Goal: Book appointment/travel/reservation

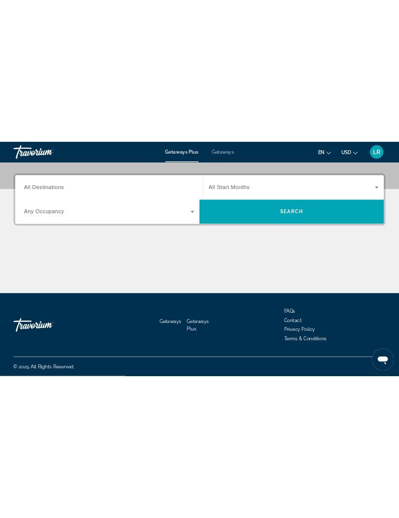
scroll to position [35, 0]
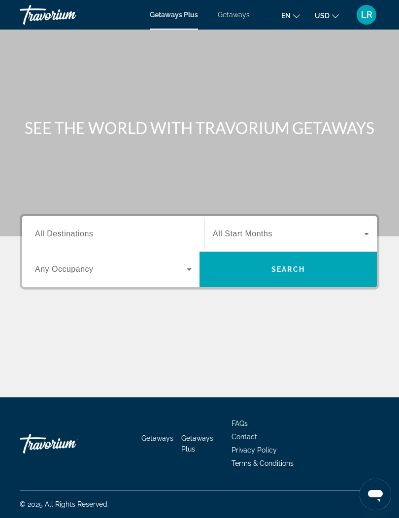
click at [54, 229] on input "Destination All Destinations" at bounding box center [113, 235] width 157 height 12
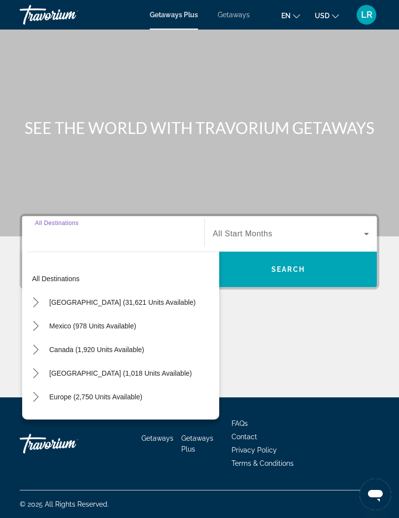
scroll to position [35, 0]
click at [339, 220] on div "Search widget" at bounding box center [291, 234] width 156 height 28
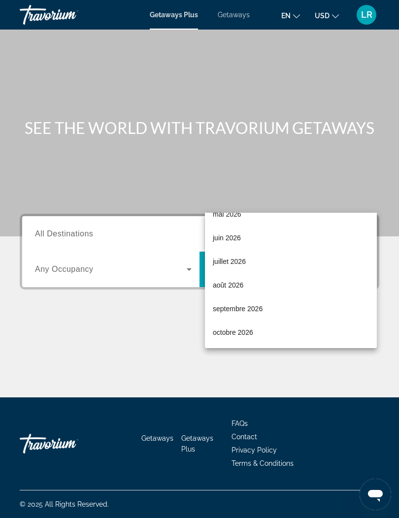
scroll to position [203, 0]
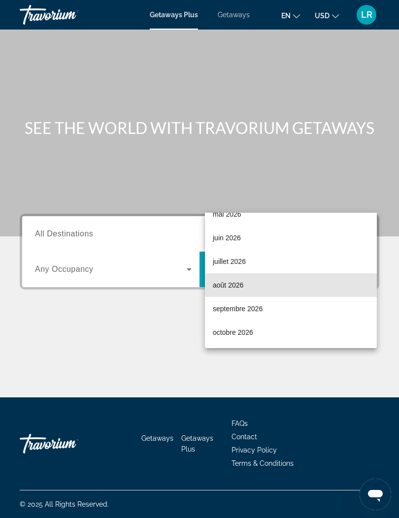
click at [278, 288] on mat-option "août 2026" at bounding box center [291, 285] width 172 height 24
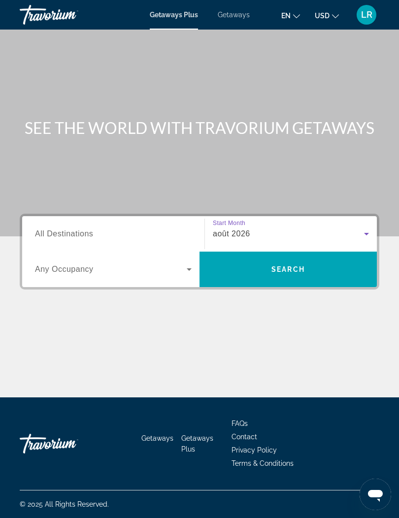
click at [183, 264] on icon "Search widget" at bounding box center [189, 270] width 12 height 12
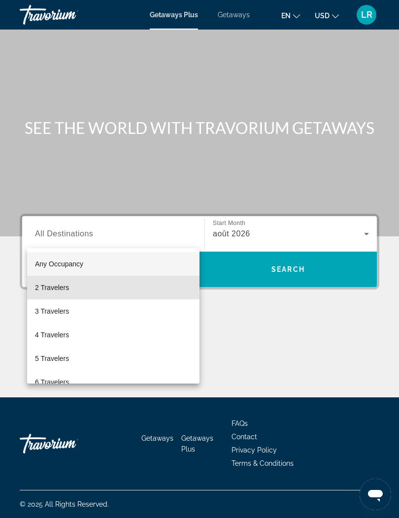
click at [98, 286] on mat-option "2 Travelers" at bounding box center [113, 288] width 172 height 24
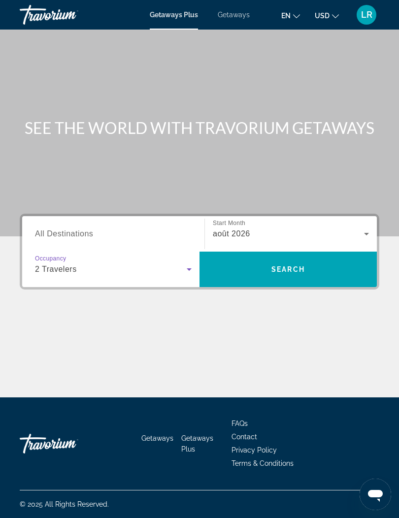
click at [297, 258] on span "Search" at bounding box center [287, 270] width 177 height 24
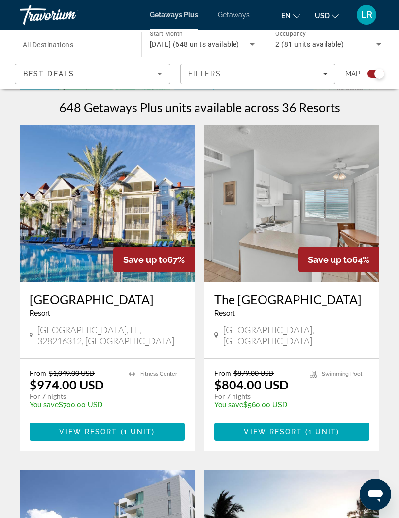
scroll to position [206, 0]
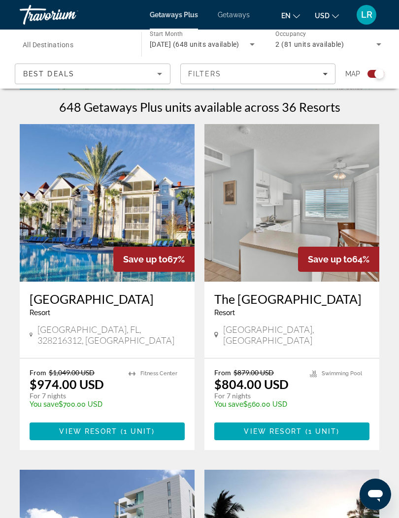
click at [240, 17] on span "Getaways" at bounding box center [234, 15] width 32 height 8
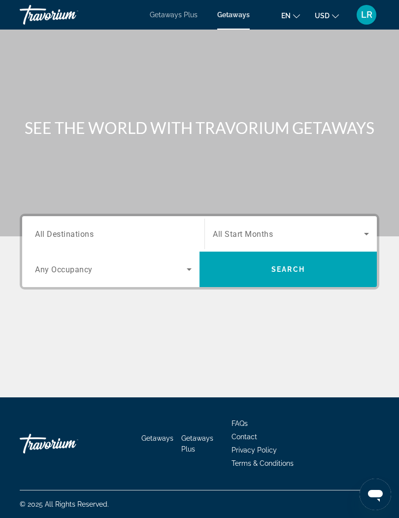
click at [294, 234] on span "Search widget" at bounding box center [288, 234] width 151 height 12
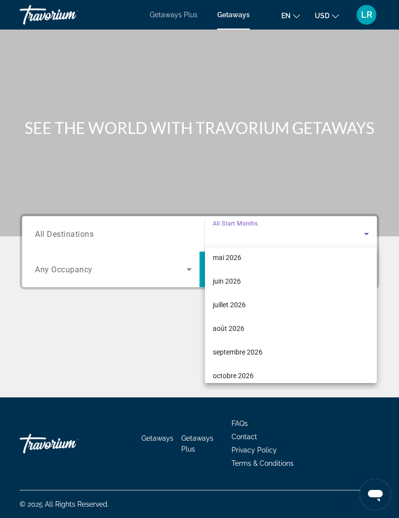
scroll to position [197, 0]
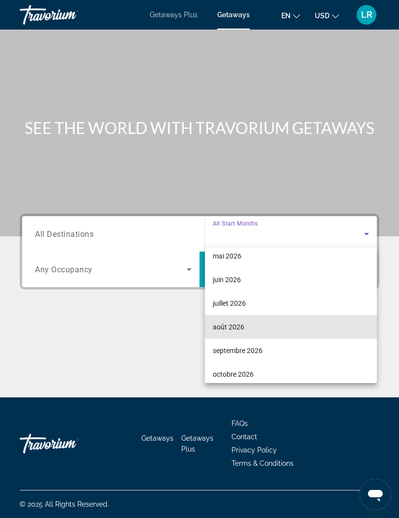
click at [256, 325] on mat-option "août 2026" at bounding box center [291, 327] width 172 height 24
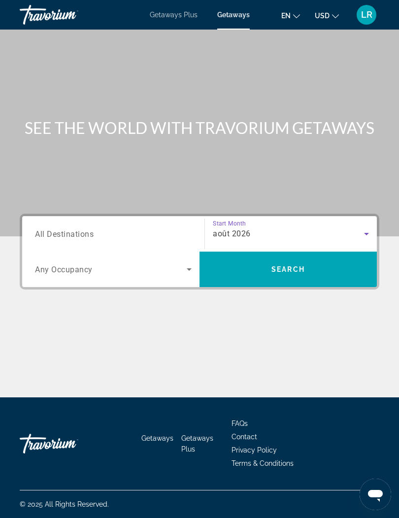
click at [181, 269] on span "Search widget" at bounding box center [111, 270] width 152 height 12
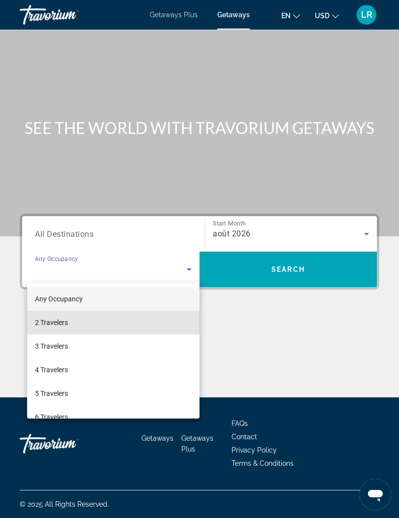
click at [127, 320] on mat-option "2 Travelers" at bounding box center [113, 323] width 172 height 24
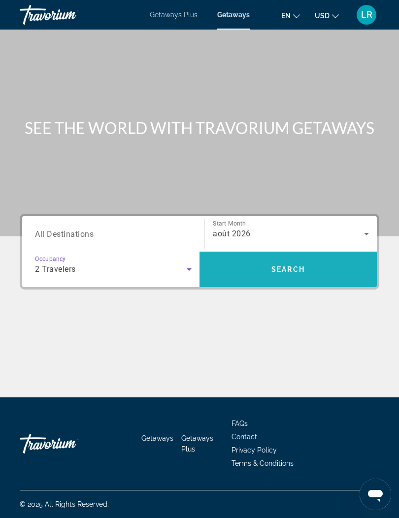
click at [276, 271] on span "Search" at bounding box center [287, 269] width 33 height 8
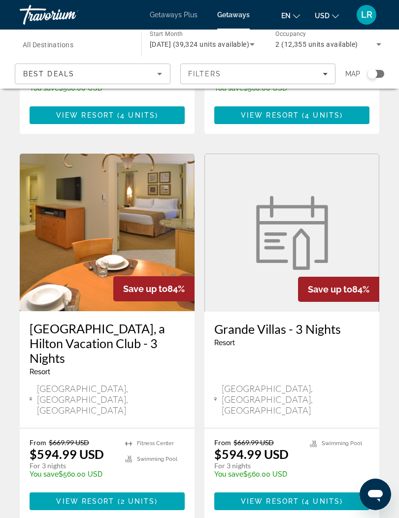
scroll to position [1801, 0]
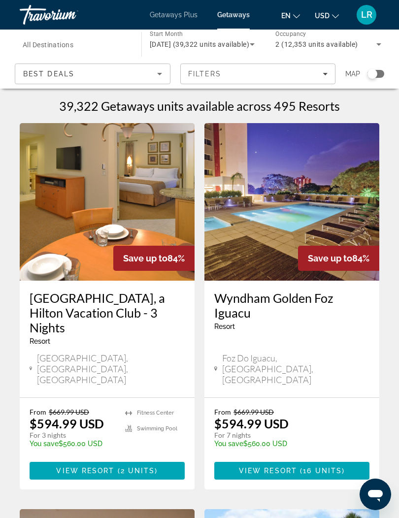
click at [95, 47] on input "Destination All Destinations" at bounding box center [76, 45] width 106 height 12
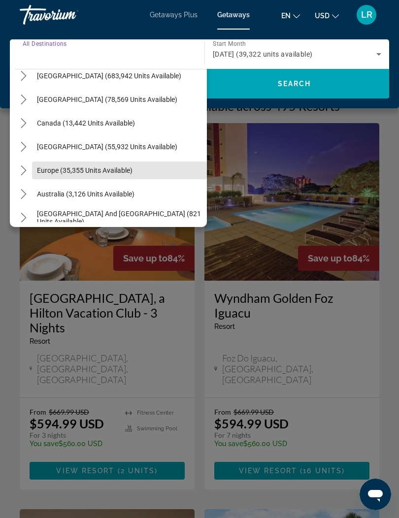
scroll to position [41, 0]
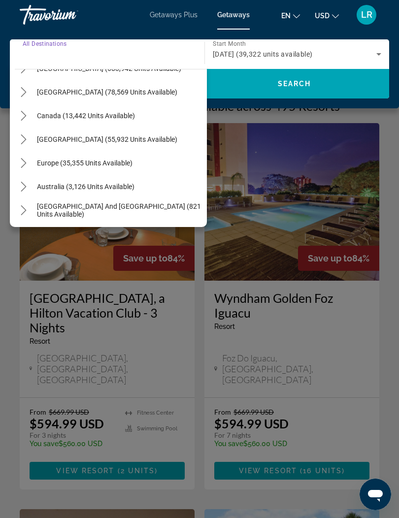
click at [28, 168] on mat-icon "Toggle Europe (35,355 units available) submenu" at bounding box center [23, 163] width 17 height 17
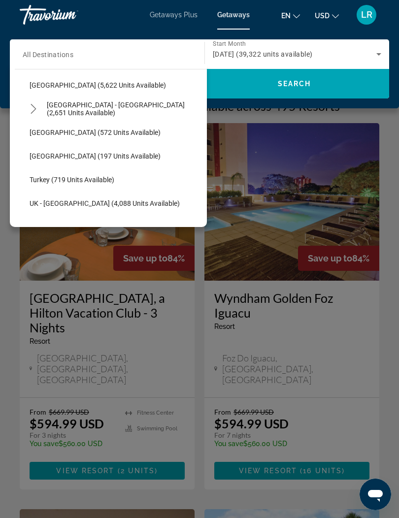
scroll to position [543, 0]
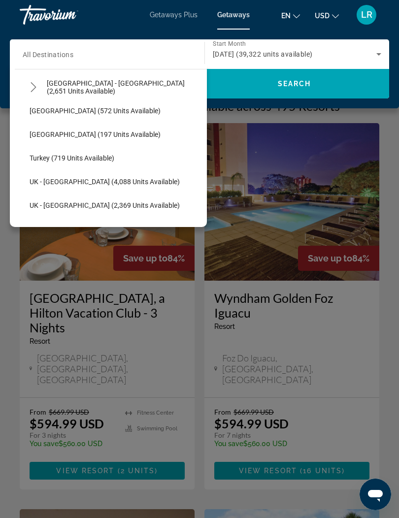
click at [280, 240] on div "Main content" at bounding box center [199, 259] width 399 height 518
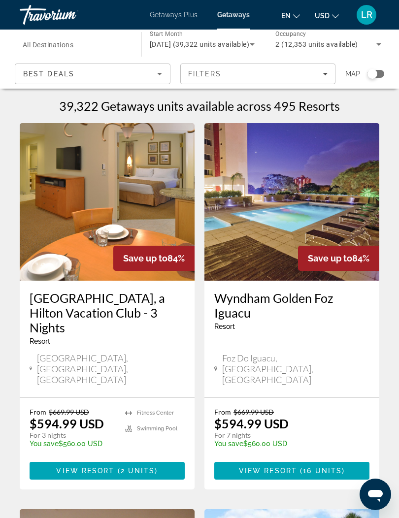
click at [115, 49] on input "Destination All Destinations" at bounding box center [76, 45] width 106 height 12
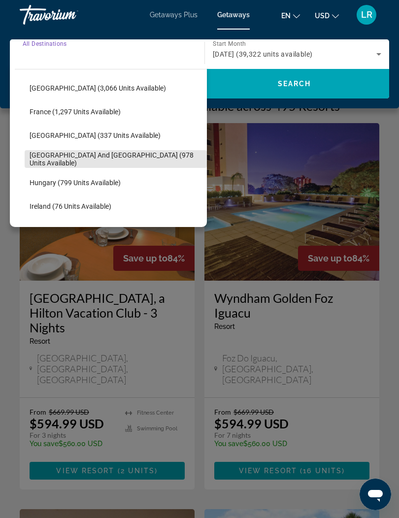
scroll to position [262, 0]
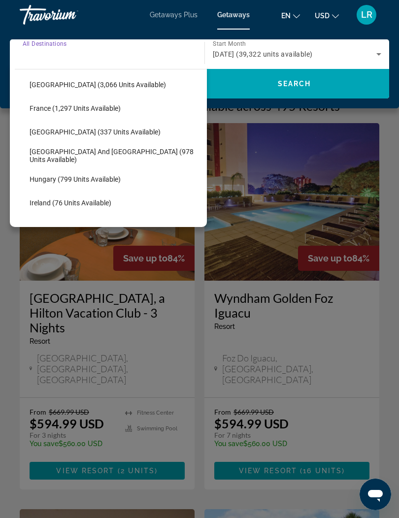
click at [132, 156] on span "[GEOGRAPHIC_DATA] and [GEOGRAPHIC_DATA] (978 units available)" at bounding box center [116, 156] width 172 height 16
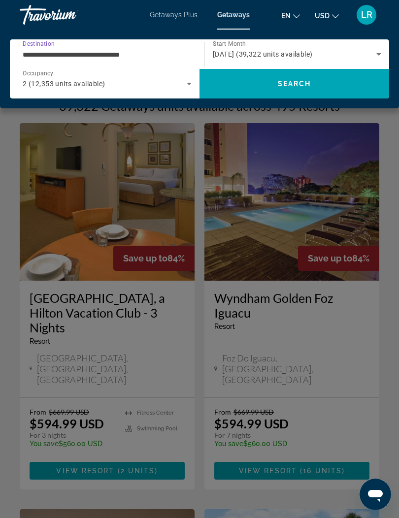
click at [309, 93] on span "Search" at bounding box center [294, 84] width 190 height 24
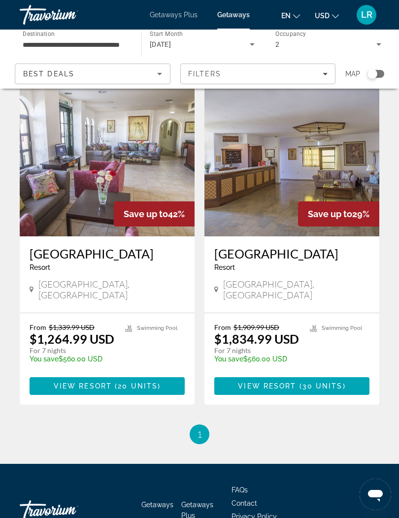
scroll to position [735, 0]
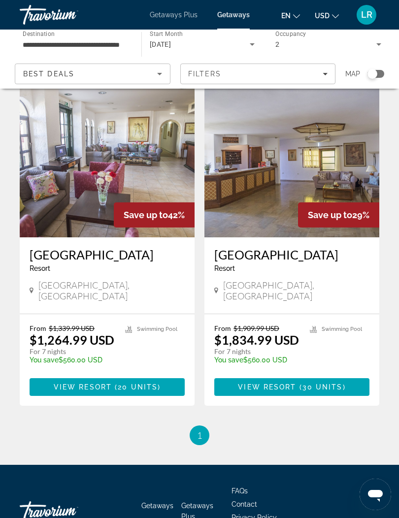
click at [200, 430] on span "1" at bounding box center [199, 435] width 5 height 11
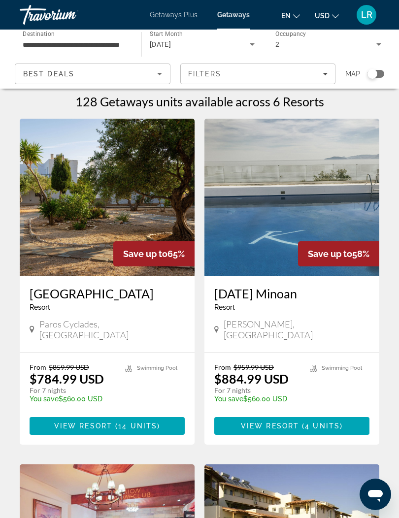
scroll to position [0, 0]
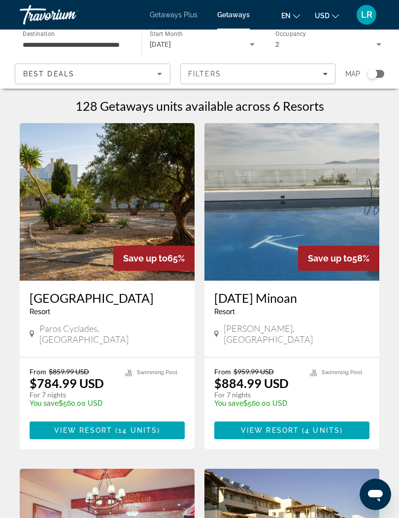
click at [120, 43] on input "**********" at bounding box center [76, 45] width 106 height 12
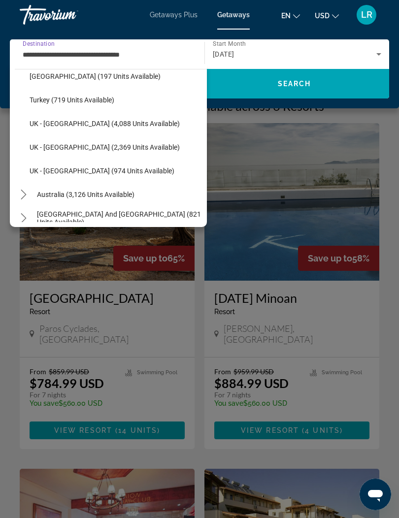
scroll to position [600, 0]
click at [98, 103] on span "Turkey (719 units available)" at bounding box center [72, 101] width 85 height 8
type input "**********"
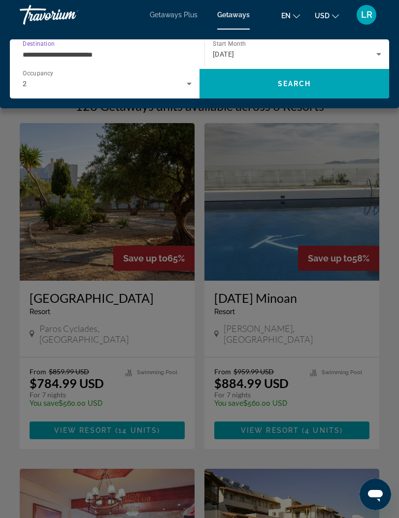
click at [279, 85] on span "Search" at bounding box center [294, 84] width 33 height 8
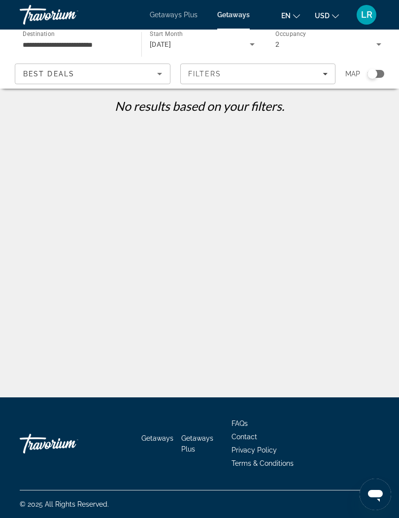
click at [203, 47] on div "[DATE]" at bounding box center [200, 44] width 100 height 12
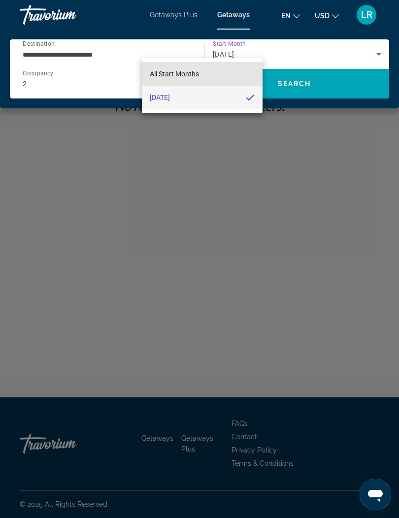
click at [209, 74] on mat-option "All Start Months" at bounding box center [202, 74] width 121 height 24
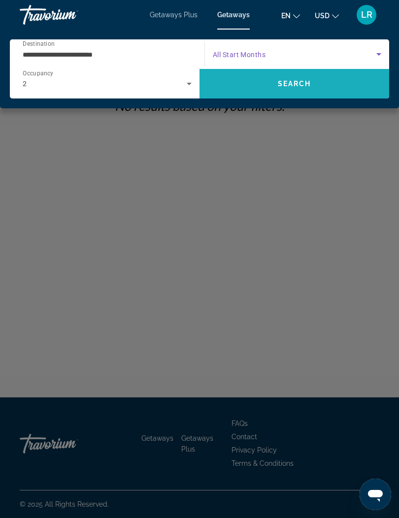
click at [279, 94] on span "Search" at bounding box center [294, 84] width 190 height 24
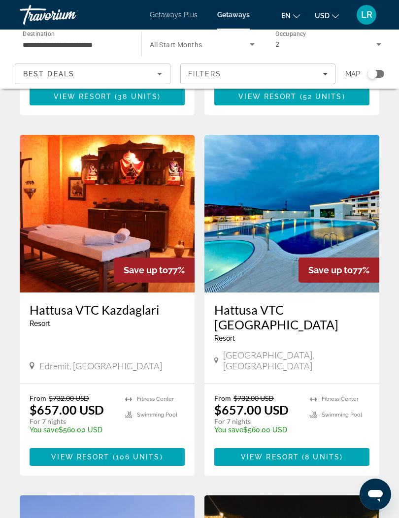
scroll to position [350, 0]
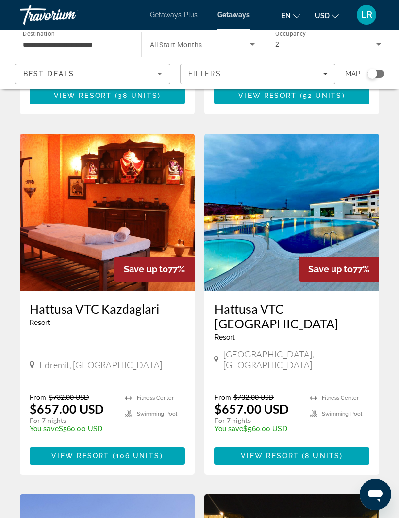
click at [323, 304] on h3 "Hattusa VTC [GEOGRAPHIC_DATA]" at bounding box center [291, 316] width 155 height 30
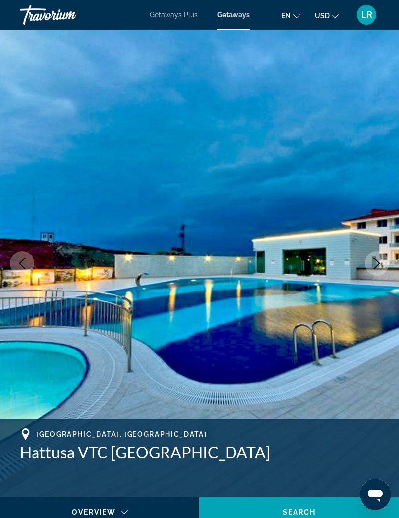
click at [361, 238] on img "Main content" at bounding box center [199, 264] width 399 height 468
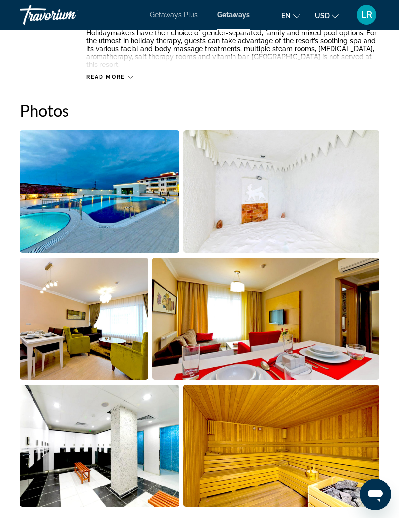
scroll to position [613, 0]
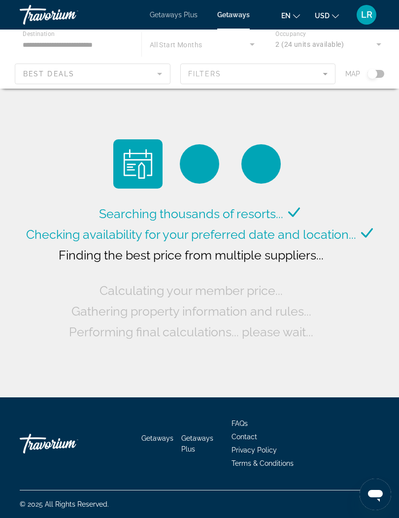
scroll to position [4, 0]
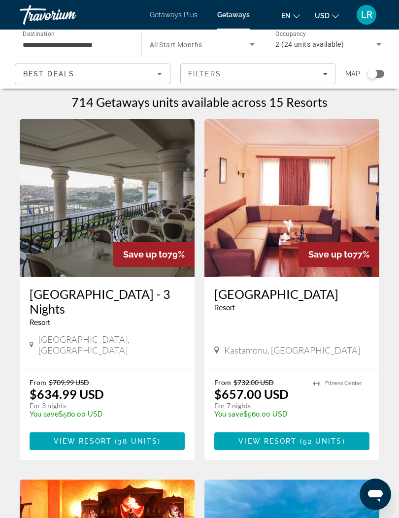
click at [293, 19] on button "en English Español Français Italiano Português русский" at bounding box center [290, 15] width 19 height 14
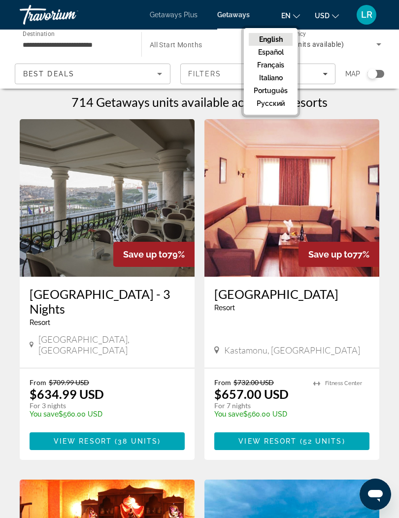
click at [281, 64] on button "Français" at bounding box center [271, 65] width 44 height 13
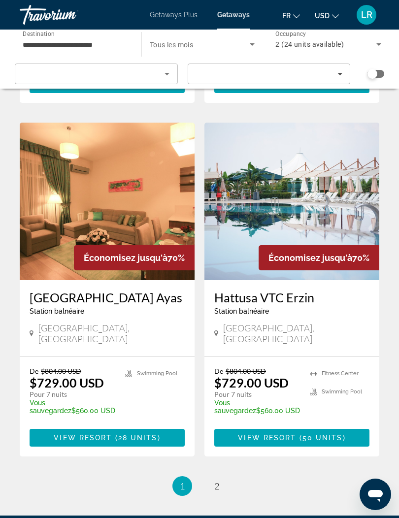
scroll to position [1796, 0]
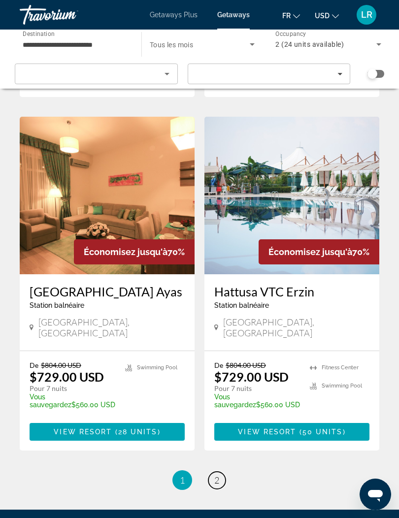
click at [216, 475] on span "2" at bounding box center [216, 480] width 5 height 11
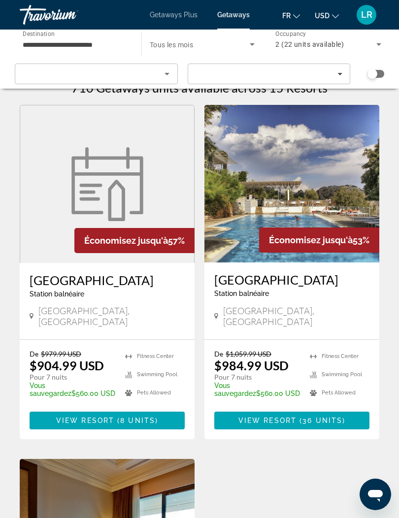
scroll to position [19, 0]
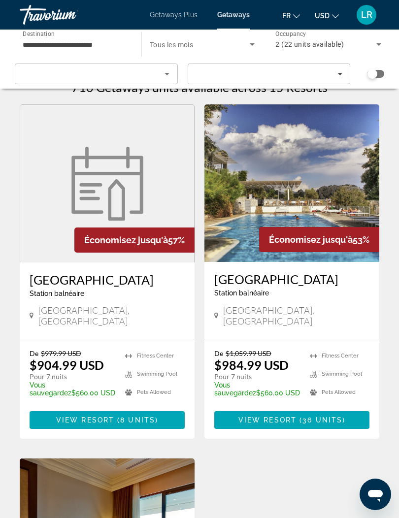
click at [350, 281] on h3 "[GEOGRAPHIC_DATA]" at bounding box center [291, 279] width 155 height 15
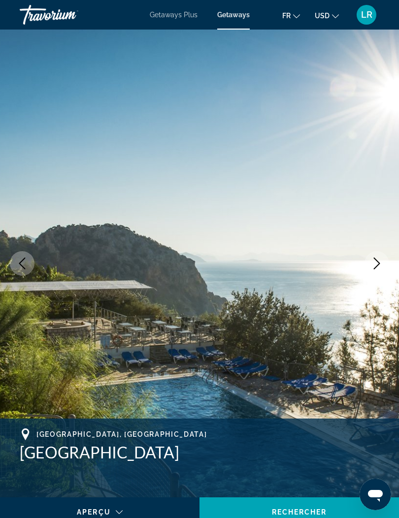
click at [372, 263] on icon "Next image" at bounding box center [377, 264] width 12 height 12
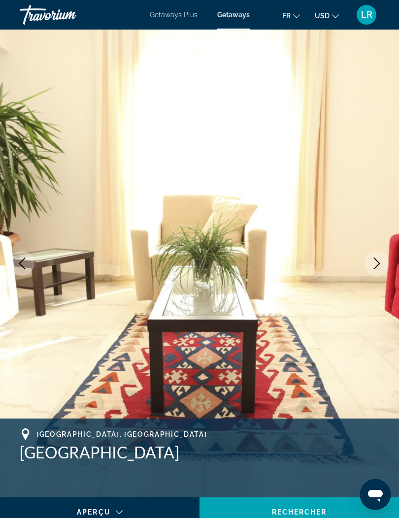
click at [371, 265] on icon "Next image" at bounding box center [377, 264] width 12 height 12
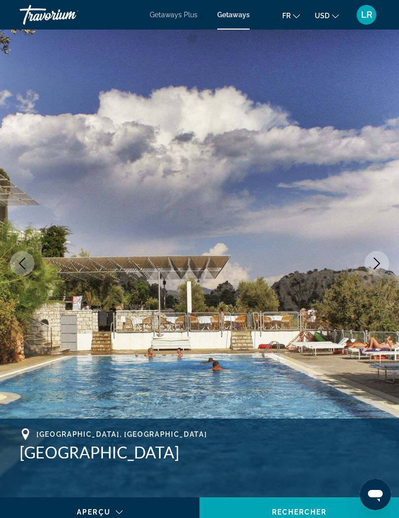
click at [372, 265] on icon "Next image" at bounding box center [377, 264] width 12 height 12
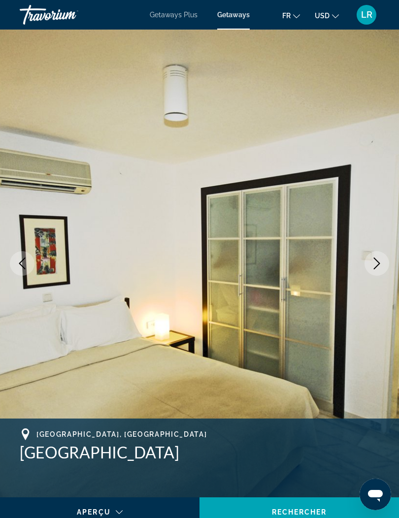
click at [372, 264] on icon "Next image" at bounding box center [377, 264] width 12 height 12
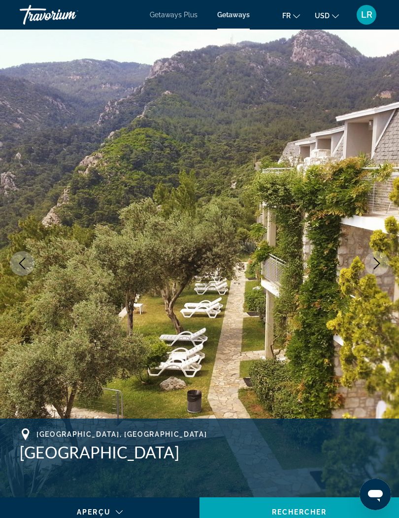
click at [374, 265] on icon "Next image" at bounding box center [377, 264] width 12 height 12
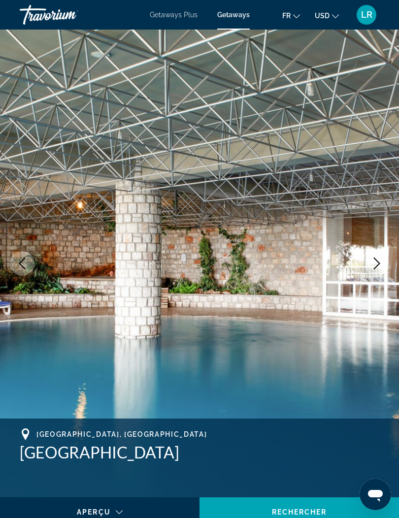
click at [374, 264] on icon "Next image" at bounding box center [377, 264] width 12 height 12
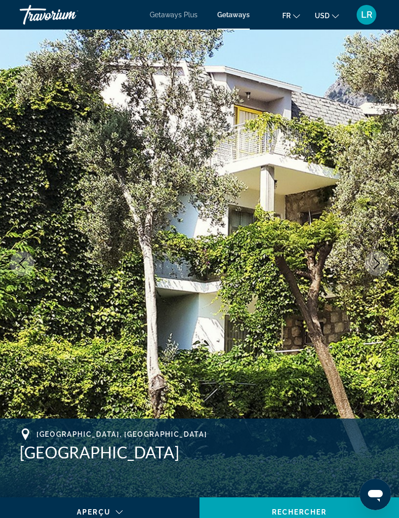
click at [372, 264] on icon "Next image" at bounding box center [377, 264] width 12 height 12
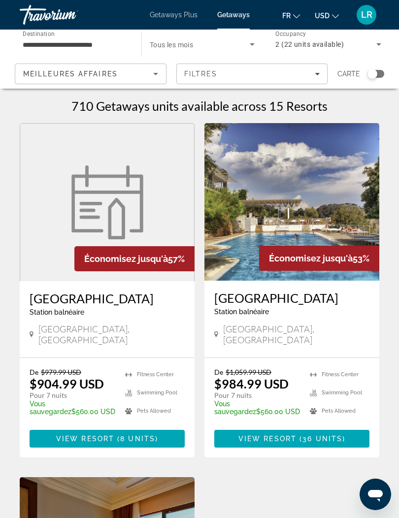
click at [92, 39] on input "**********" at bounding box center [76, 45] width 106 height 12
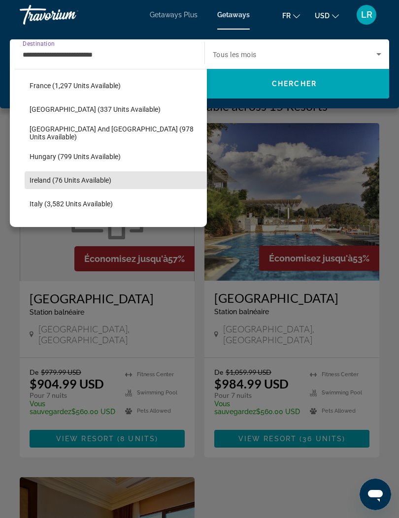
scroll to position [284, 0]
click at [131, 129] on span "[GEOGRAPHIC_DATA] and [GEOGRAPHIC_DATA] (978 units available)" at bounding box center [116, 134] width 172 height 16
type input "**********"
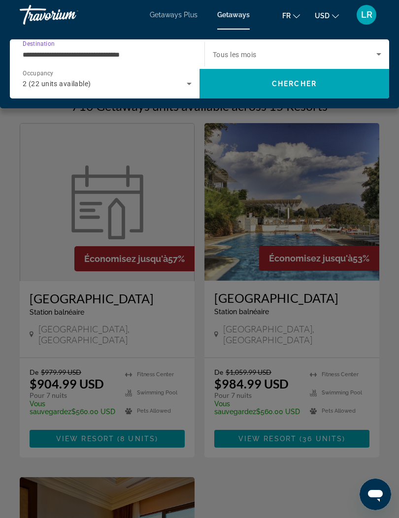
click at [316, 79] on span "Search" at bounding box center [294, 84] width 190 height 24
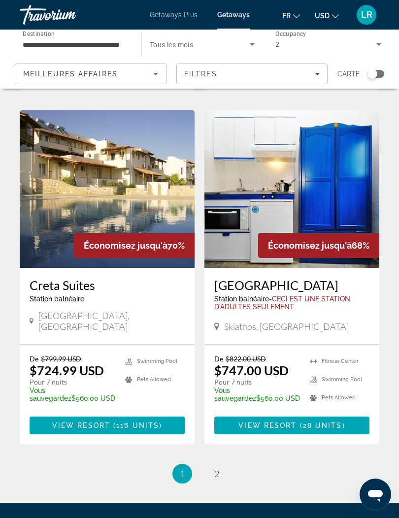
scroll to position [1795, 0]
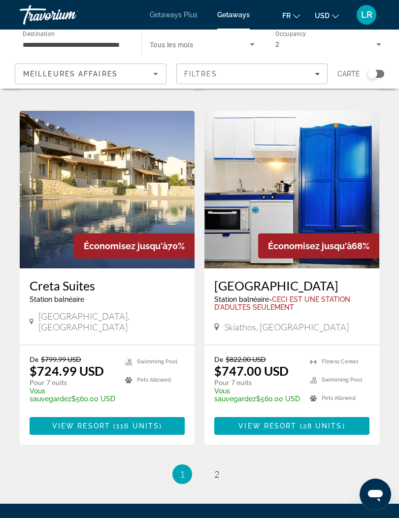
click at [155, 23] on div "Getaways Plus Getaways fr English Español Français Italiano Português русский U…" at bounding box center [199, 15] width 399 height 26
click at [158, 14] on span "Getaways Plus" at bounding box center [174, 15] width 48 height 8
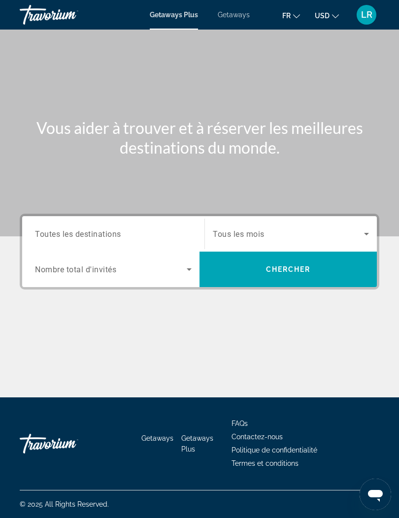
click at [62, 229] on input "Destination Toutes les destinations" at bounding box center [113, 235] width 157 height 12
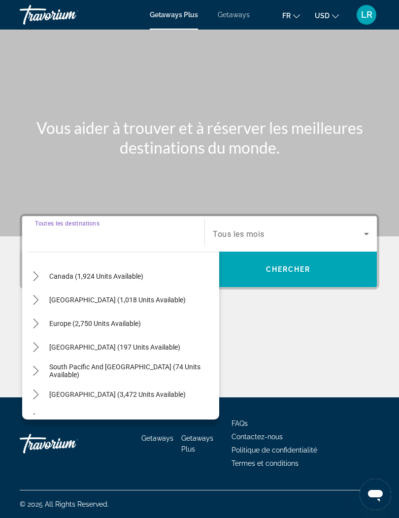
scroll to position [74, 0]
click at [52, 319] on span "Europe (2,750 units available)" at bounding box center [95, 323] width 92 height 8
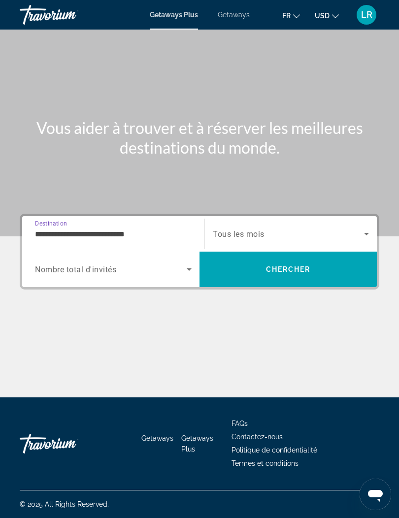
click at [56, 232] on input "**********" at bounding box center [113, 235] width 157 height 12
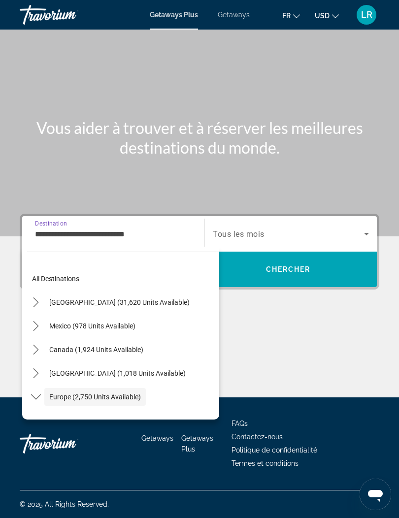
scroll to position [59, 0]
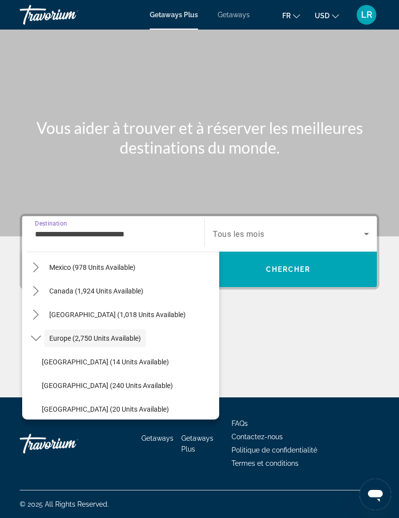
click at [35, 336] on icon "Toggle Europe (2,750 units available) submenu" at bounding box center [36, 338] width 10 height 10
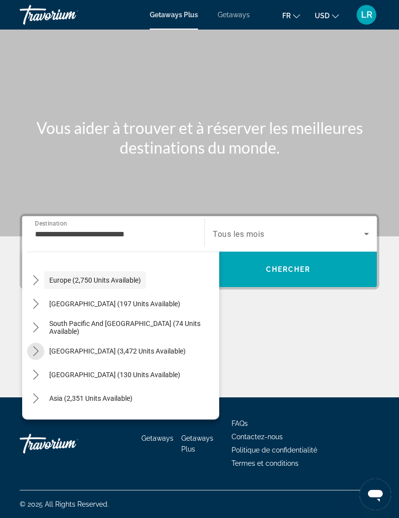
scroll to position [95, 0]
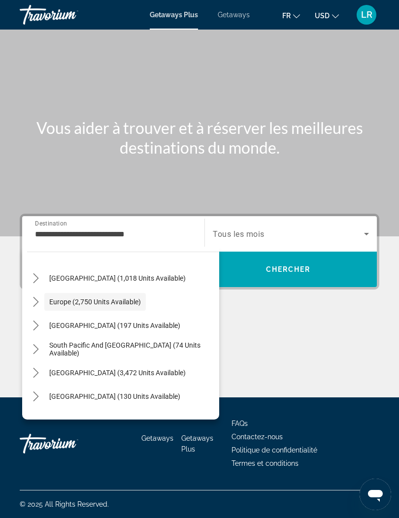
click at [37, 302] on icon "Toggle Europe (2,750 units available) submenu" at bounding box center [35, 302] width 5 height 10
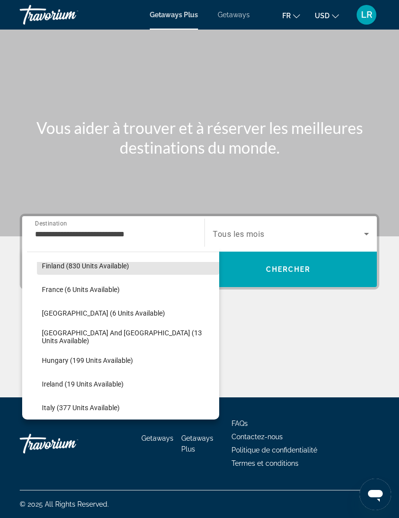
scroll to position [228, 0]
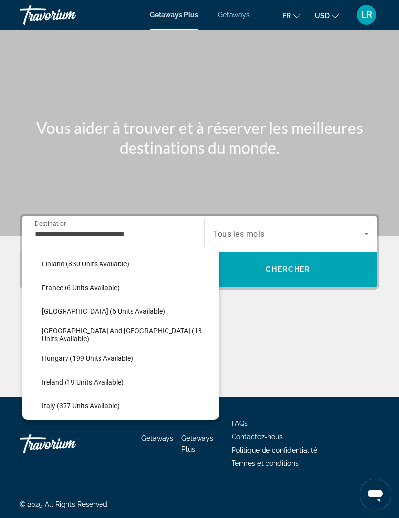
click at [48, 336] on span "[GEOGRAPHIC_DATA] and [GEOGRAPHIC_DATA] (13 units available)" at bounding box center [128, 335] width 172 height 16
type input "**********"
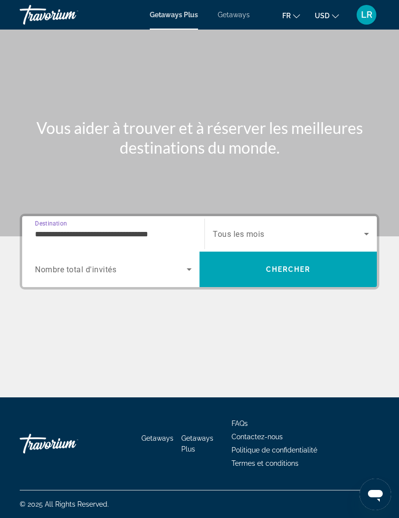
click at [52, 264] on span "Search widget" at bounding box center [111, 270] width 152 height 12
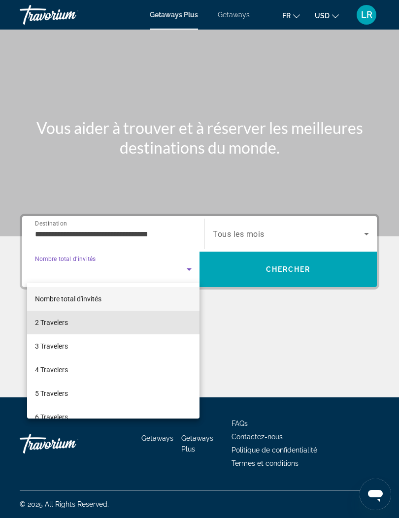
click at [52, 319] on span "2 Travelers" at bounding box center [51, 323] width 33 height 12
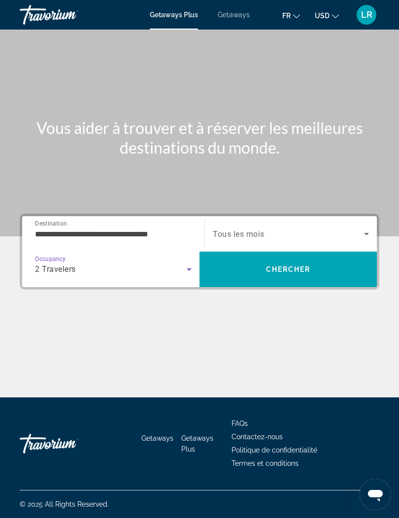
click at [219, 264] on span "Search" at bounding box center [287, 270] width 177 height 24
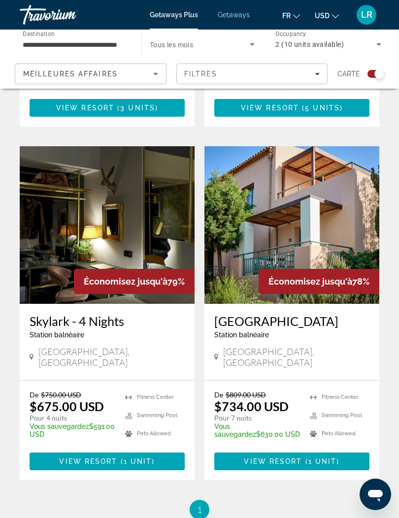
scroll to position [908, 0]
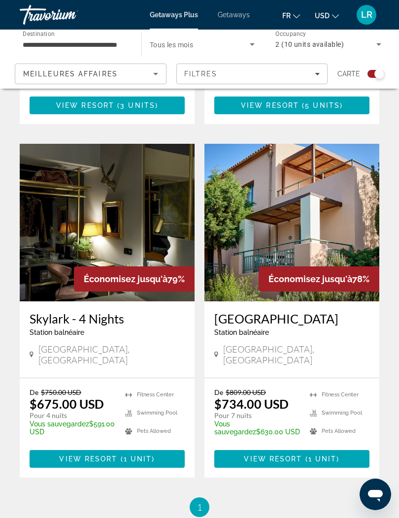
click at [232, 344] on span "[GEOGRAPHIC_DATA], [GEOGRAPHIC_DATA]" at bounding box center [296, 355] width 146 height 22
click at [239, 235] on img "Main content" at bounding box center [291, 223] width 175 height 158
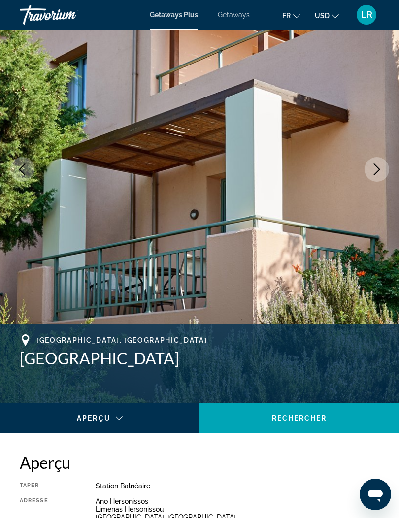
scroll to position [31, 0]
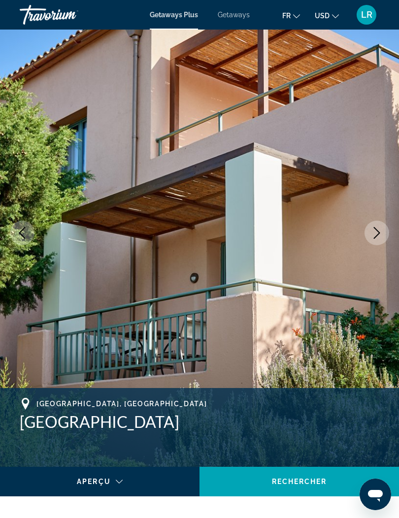
click at [369, 234] on button "Next image" at bounding box center [376, 233] width 25 height 25
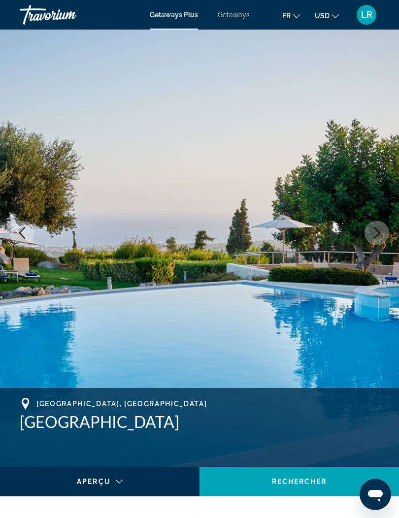
click at [368, 237] on button "Next image" at bounding box center [376, 233] width 25 height 25
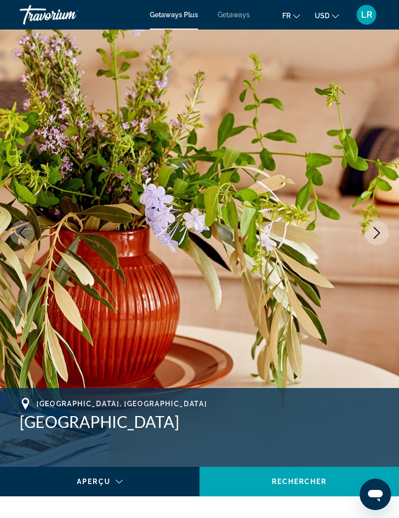
click at [369, 239] on button "Next image" at bounding box center [376, 233] width 25 height 25
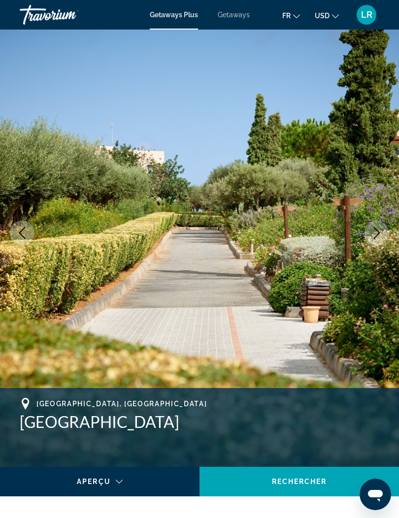
click at [367, 239] on button "Next image" at bounding box center [376, 233] width 25 height 25
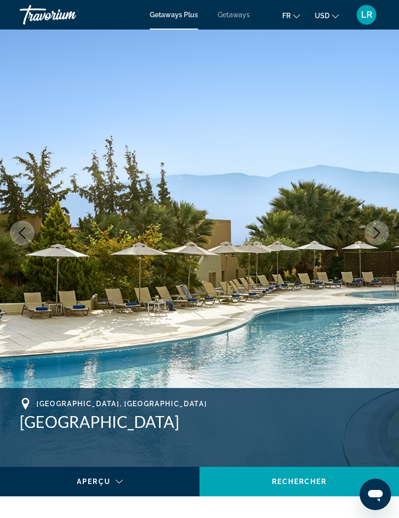
click at [367, 241] on button "Next image" at bounding box center [376, 233] width 25 height 25
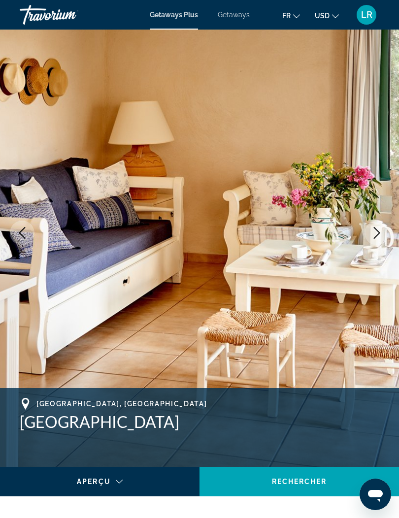
click at [372, 248] on img "Main content" at bounding box center [199, 233] width 399 height 468
click at [363, 237] on img "Main content" at bounding box center [199, 233] width 399 height 468
click at [377, 240] on button "Next image" at bounding box center [376, 233] width 25 height 25
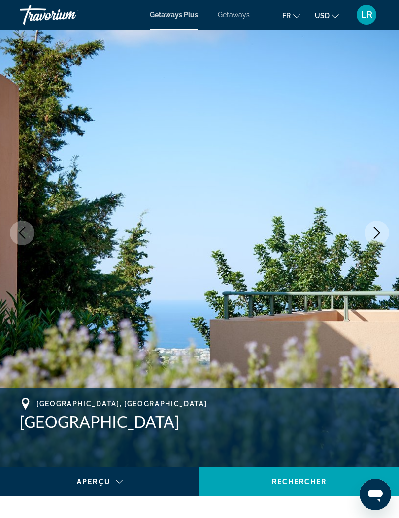
click at [372, 239] on button "Next image" at bounding box center [376, 233] width 25 height 25
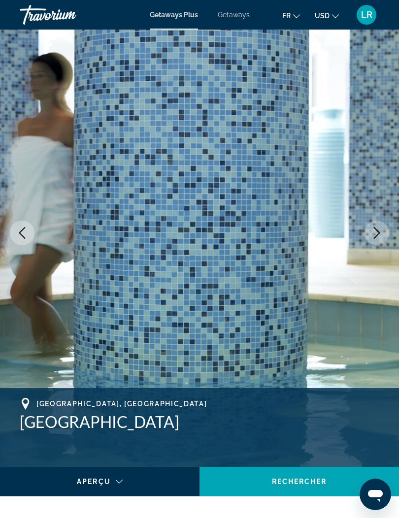
click at [366, 234] on button "Next image" at bounding box center [376, 233] width 25 height 25
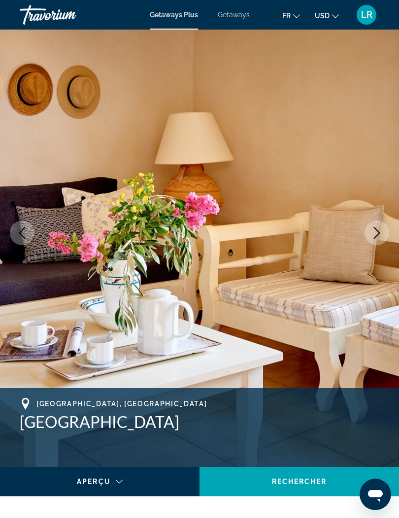
click at [363, 232] on img "Main content" at bounding box center [199, 233] width 399 height 468
click at [362, 235] on img "Main content" at bounding box center [199, 233] width 399 height 468
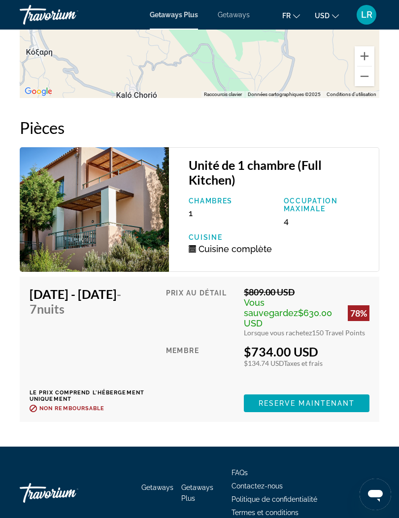
scroll to position [2207, 0]
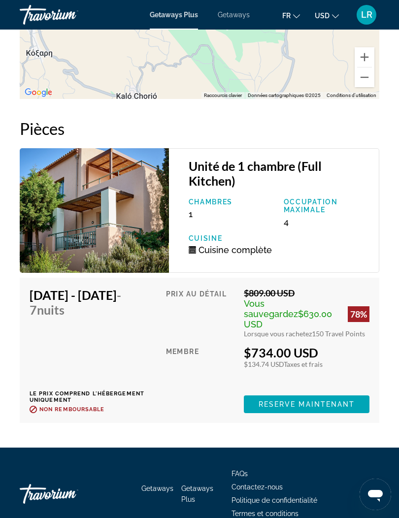
click at [271, 330] on span "Lorsque vous rachetez" at bounding box center [278, 334] width 68 height 8
click at [259, 311] on div "Prix au détail $809.00 USD Vous sauvegardez $630.00 USD 78% Lorsque vous rachet…" at bounding box center [267, 351] width 203 height 126
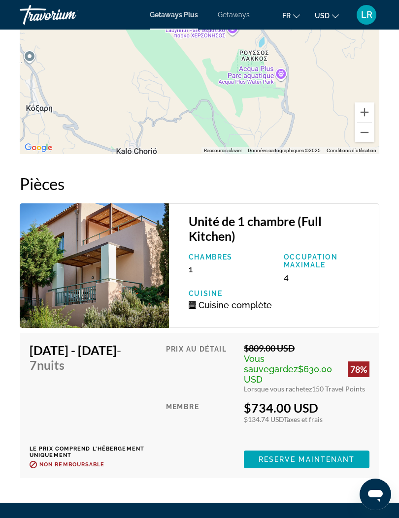
scroll to position [2131, 0]
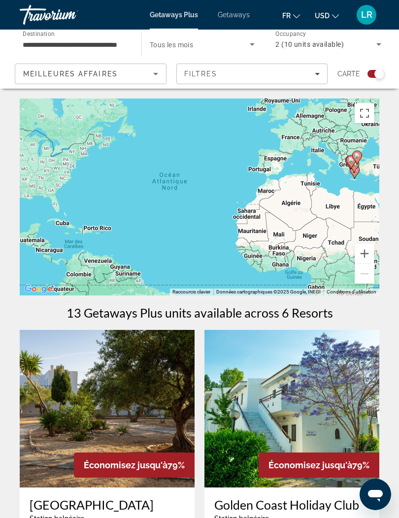
click at [40, 42] on input "**********" at bounding box center [76, 45] width 106 height 12
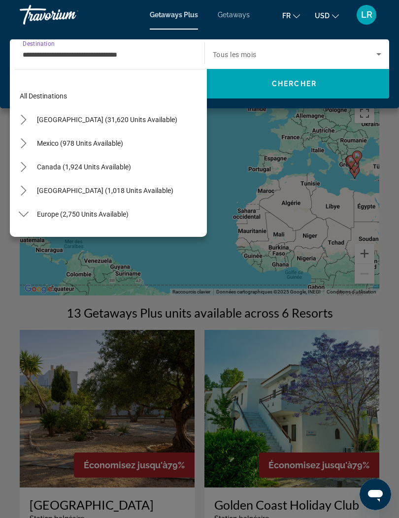
scroll to position [224, 0]
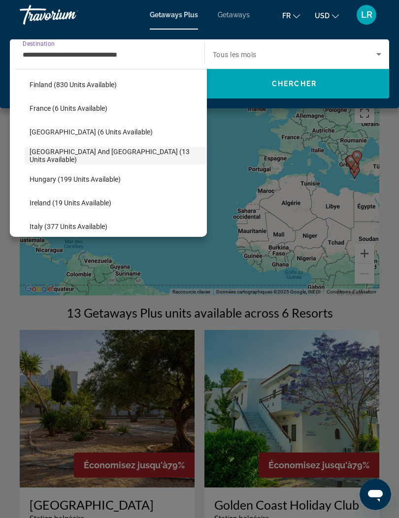
click at [307, 207] on div "Main content" at bounding box center [199, 259] width 399 height 518
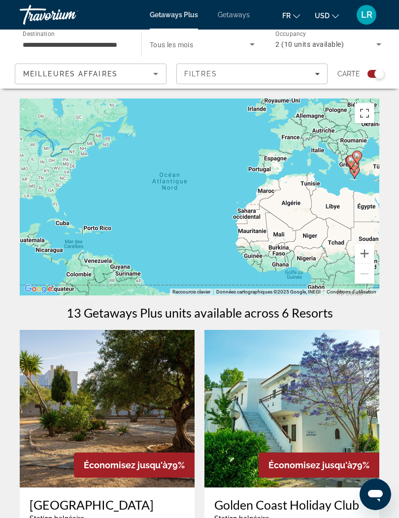
click at [292, 198] on div "Pour activer le glissement avec le clavier, appuyez sur Alt+Entrée. Une fois ce…" at bounding box center [200, 197] width 360 height 197
click at [288, 205] on div "Pour activer le glissement avec le clavier, appuyez sur Alt+Entrée. Une fois ce…" at bounding box center [200, 197] width 360 height 197
click at [60, 70] on span "Meilleures affaires" at bounding box center [70, 74] width 95 height 8
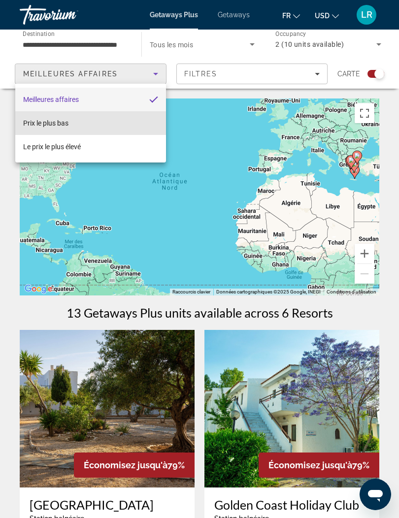
click at [49, 117] on span "Prix ​​le plus bas" at bounding box center [45, 123] width 45 height 12
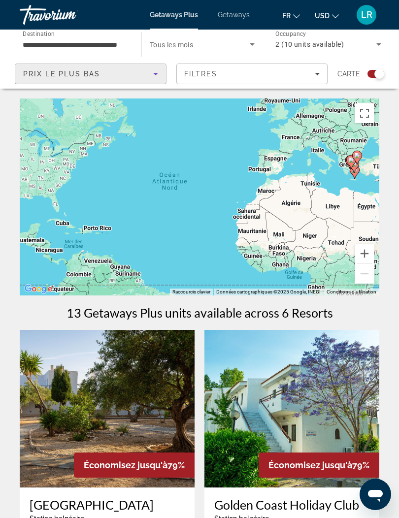
click at [44, 76] on span "Prix ​​le plus bas" at bounding box center [61, 74] width 77 height 8
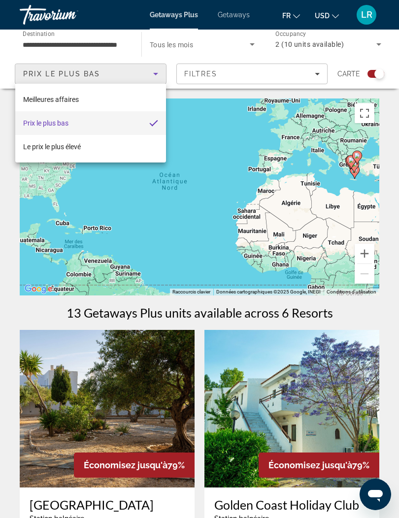
click at [41, 39] on div at bounding box center [199, 259] width 399 height 518
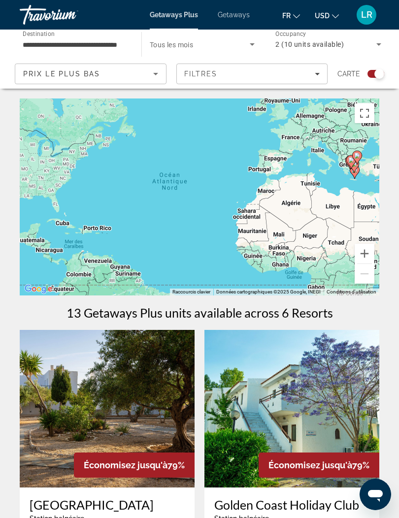
click at [38, 44] on input "**********" at bounding box center [76, 45] width 106 height 12
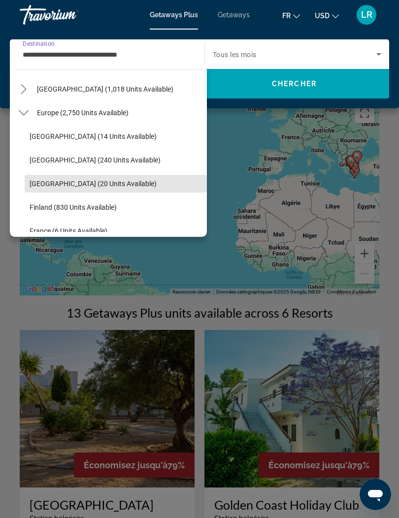
scroll to position [99, 0]
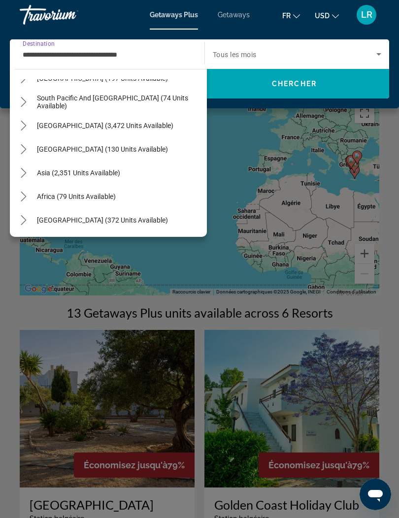
click at [26, 196] on icon "Toggle Africa (79 units available) submenu" at bounding box center [24, 197] width 10 height 10
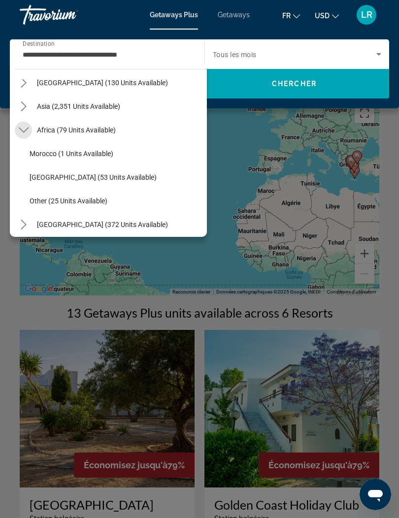
scroll to position [701, 0]
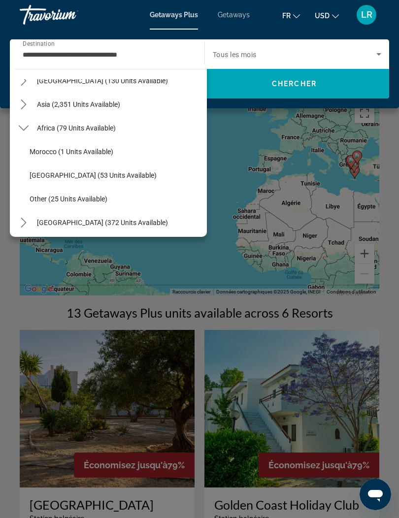
click at [36, 143] on span "Select destination: Morocco (1 units available)" at bounding box center [116, 152] width 182 height 24
type input "**********"
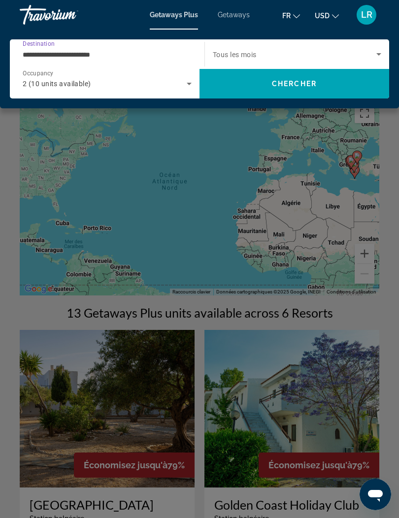
click at [65, 89] on div "2 (10 units available)" at bounding box center [105, 84] width 164 height 12
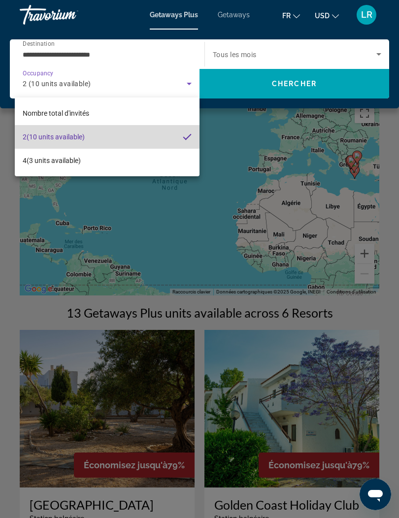
click at [52, 135] on span "2 (10 units available)" at bounding box center [54, 137] width 62 height 12
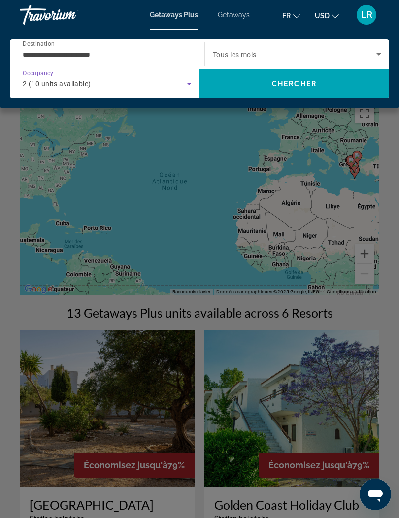
click at [232, 87] on span "Search" at bounding box center [294, 84] width 190 height 24
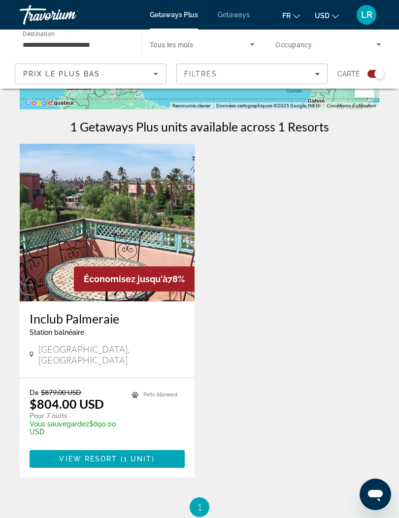
scroll to position [226, 0]
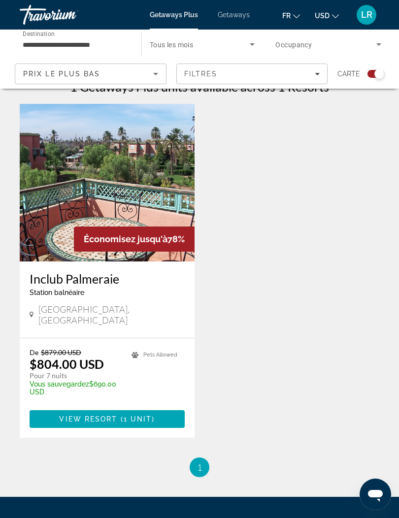
click at [40, 309] on span "[GEOGRAPHIC_DATA], [GEOGRAPHIC_DATA]" at bounding box center [111, 315] width 146 height 22
click at [41, 242] on img "Main content" at bounding box center [107, 183] width 175 height 158
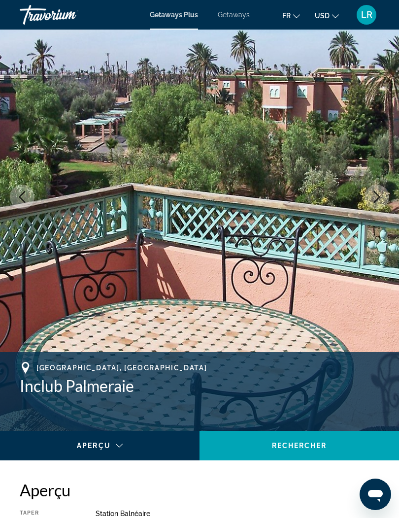
scroll to position [66, 0]
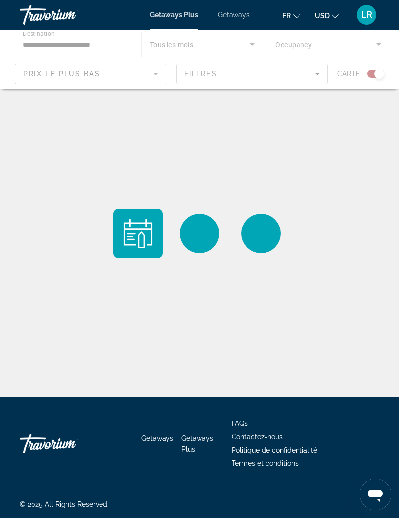
scroll to position [35, 0]
